Goal: Check status: Check status

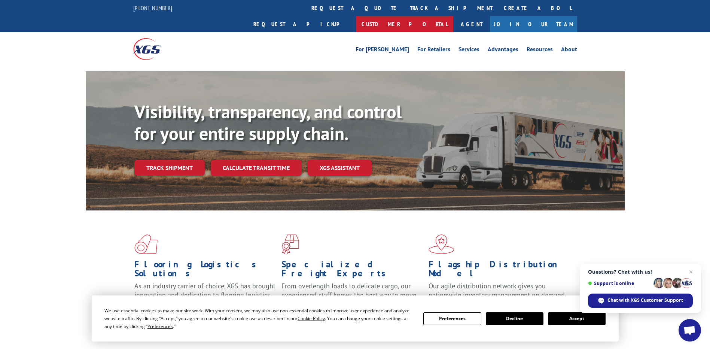
click at [453, 16] on link "Customer Portal" at bounding box center [404, 24] width 97 height 16
drag, startPoint x: 129, startPoint y: 8, endPoint x: 164, endPoint y: 7, distance: 34.4
click at [164, 7] on div "[PHONE_NUMBER] request a quote track a shipment Create a BOL Request a pickup C…" at bounding box center [355, 16] width 710 height 32
copy link "[PHONE_NUMBER]"
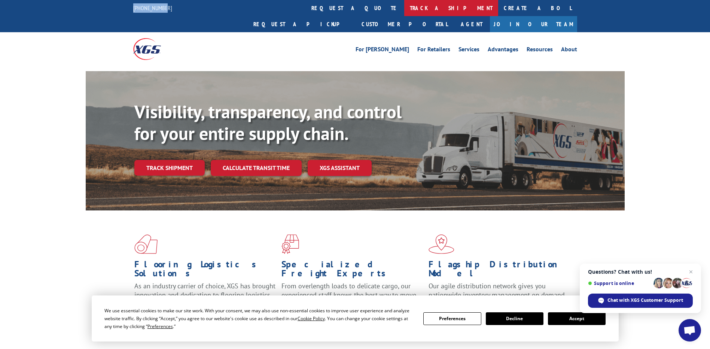
click at [404, 11] on link "track a shipment" at bounding box center [451, 8] width 94 height 16
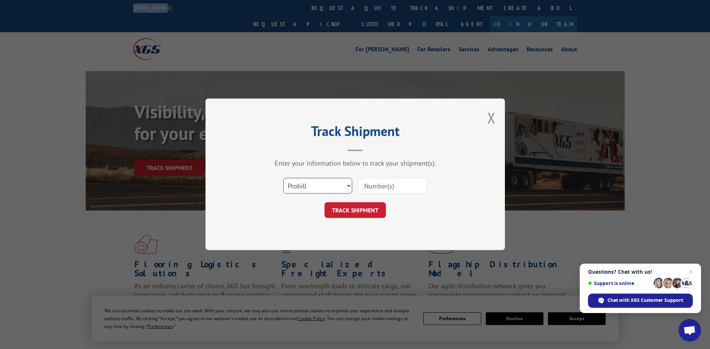
click at [351, 186] on select "Select category... Probill BOL PO" at bounding box center [317, 186] width 69 height 16
click at [351, 187] on select "Select category... Probill BOL PO" at bounding box center [317, 186] width 69 height 16
click at [346, 185] on select "Select category... Probill BOL PO" at bounding box center [317, 186] width 69 height 16
select select "bol"
click at [283, 178] on select "Select category... Probill BOL PO" at bounding box center [317, 186] width 69 height 16
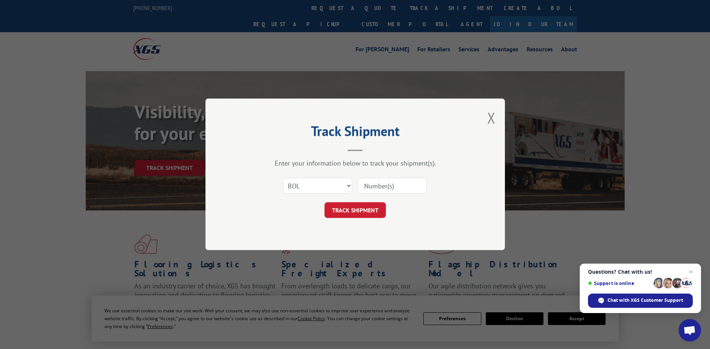
click at [380, 185] on input at bounding box center [392, 186] width 69 height 16
paste input "530209340"
type input "530209340"
click at [359, 207] on button "TRACK SHIPMENT" at bounding box center [354, 210] width 61 height 16
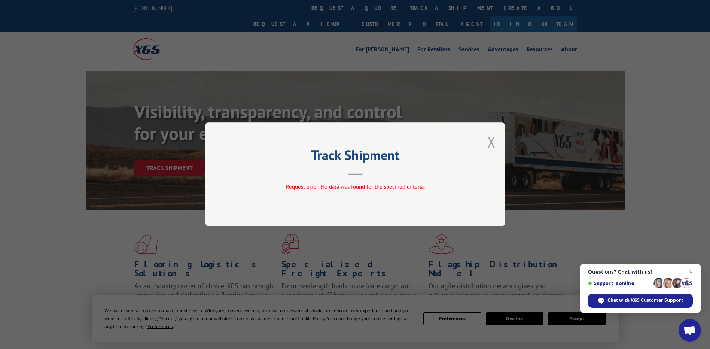
click at [490, 143] on button "Close modal" at bounding box center [491, 142] width 8 height 20
